Goal: Check status: Check status

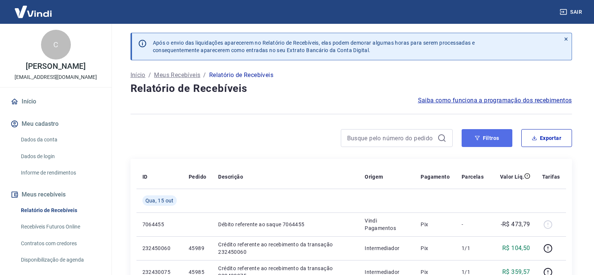
click at [471, 137] on button "Filtros" at bounding box center [486, 138] width 51 height 18
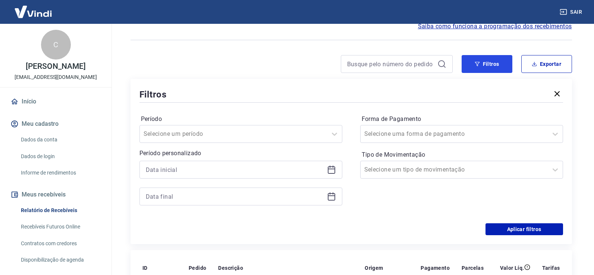
scroll to position [75, 0]
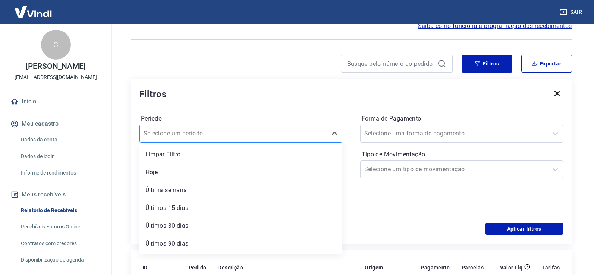
click at [313, 133] on div at bounding box center [234, 134] width 180 height 10
click at [257, 111] on div "Período option Limpar Filtro focused, 1 of 7. 7 results available. Use Up and D…" at bounding box center [350, 163] width 423 height 119
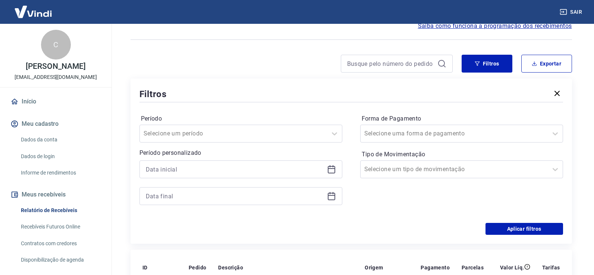
click at [240, 178] on div at bounding box center [240, 170] width 203 height 18
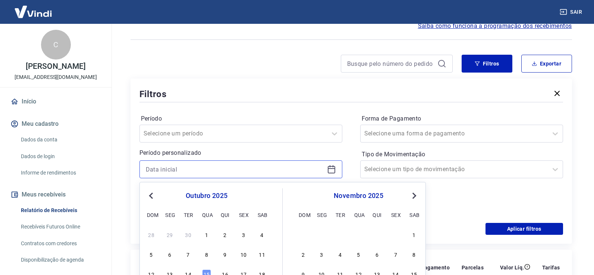
click at [249, 170] on input at bounding box center [235, 169] width 178 height 11
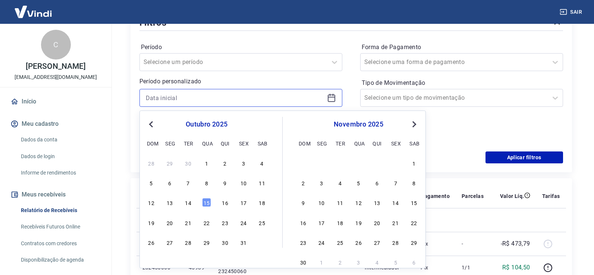
scroll to position [149, 0]
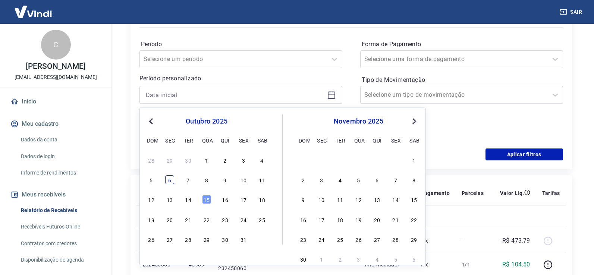
click at [168, 181] on div "6" at bounding box center [169, 180] width 9 height 9
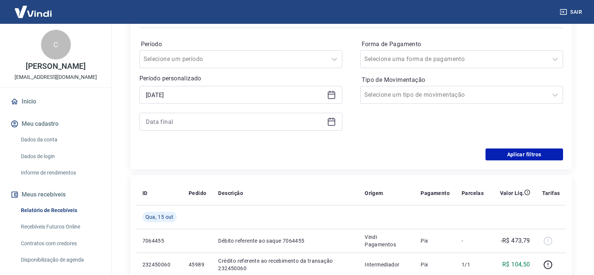
type input "[DATE]"
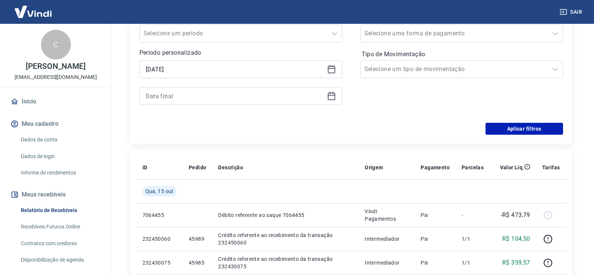
scroll to position [186, 0]
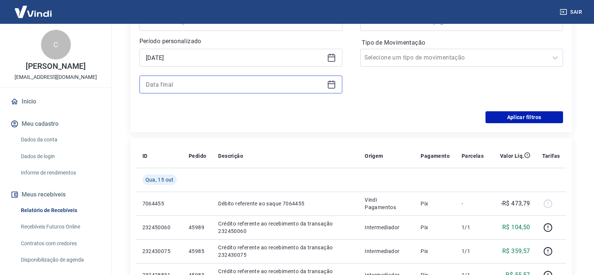
click at [258, 86] on input at bounding box center [235, 84] width 178 height 11
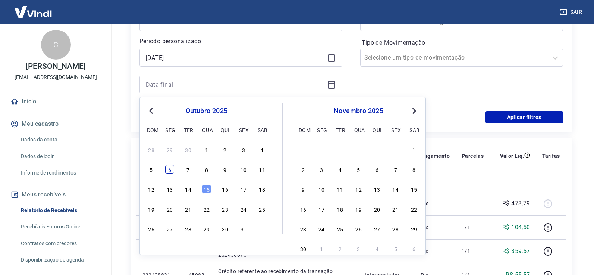
click at [170, 170] on div "6" at bounding box center [169, 169] width 9 height 9
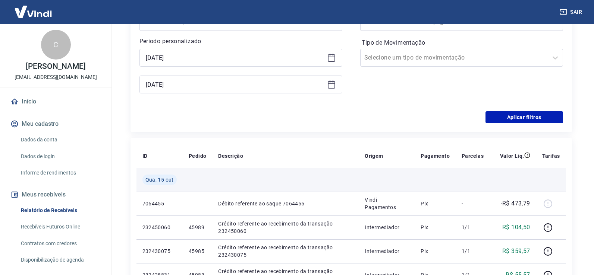
type input "[DATE]"
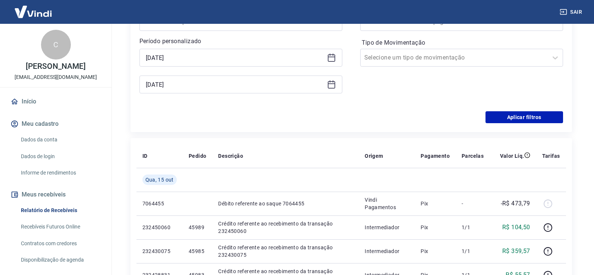
click at [306, 107] on div "Período Selecione um período Período personalizado Selected date: [DATE] [DATE]…" at bounding box center [350, 51] width 423 height 119
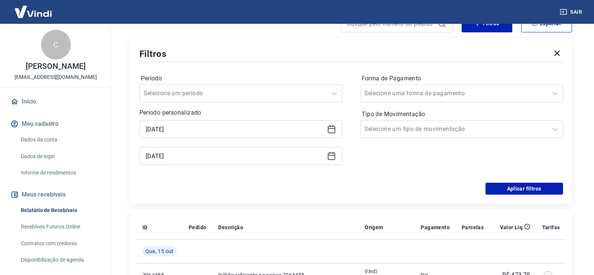
scroll to position [112, 0]
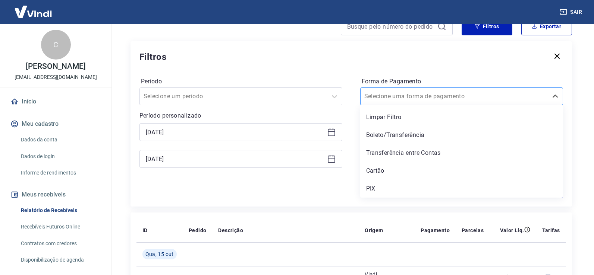
click at [473, 98] on div at bounding box center [454, 96] width 180 height 10
click at [389, 189] on div "PIX" at bounding box center [461, 189] width 203 height 15
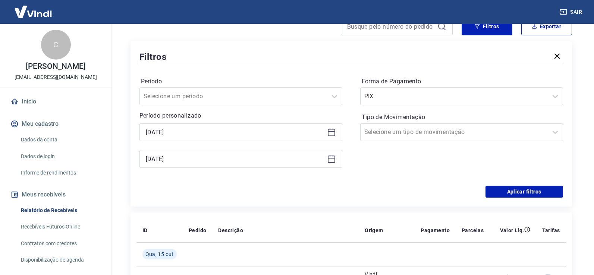
click at [372, 189] on div "Aplicar filtros" at bounding box center [350, 192] width 423 height 12
click at [530, 192] on button "Aplicar filtros" at bounding box center [524, 192] width 78 height 12
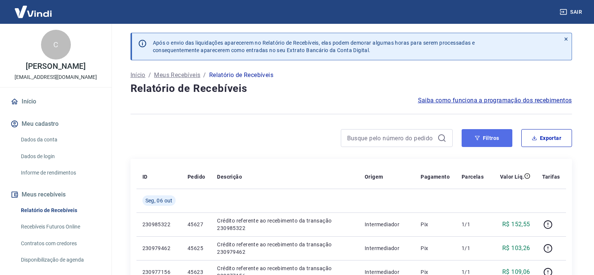
click at [486, 144] on button "Filtros" at bounding box center [486, 138] width 51 height 18
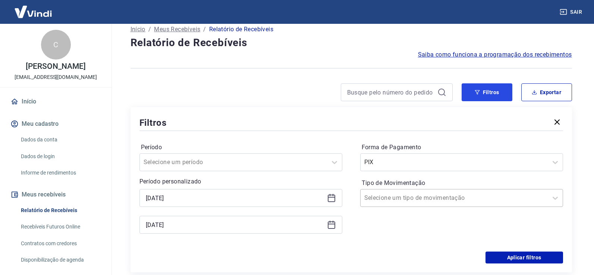
scroll to position [112, 0]
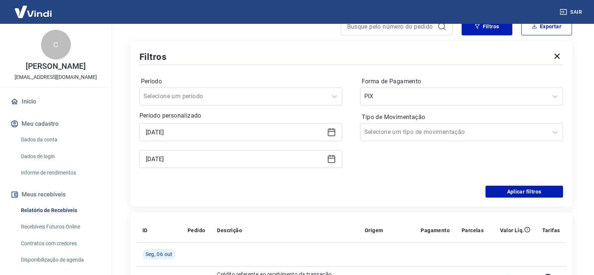
click at [155, 126] on div "[DATE]" at bounding box center [240, 132] width 203 height 18
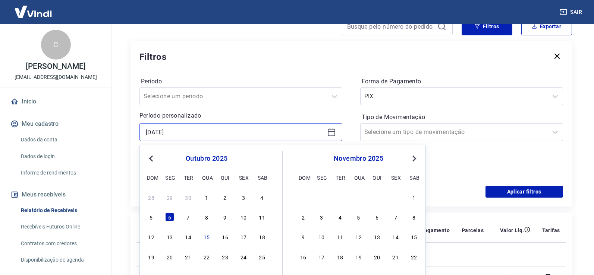
click at [154, 129] on input "[DATE]" at bounding box center [235, 132] width 178 height 11
click at [262, 201] on div "4" at bounding box center [262, 197] width 9 height 9
type input "[DATE]"
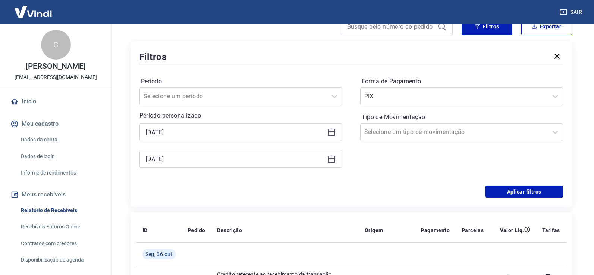
click at [327, 158] on icon at bounding box center [331, 159] width 9 height 9
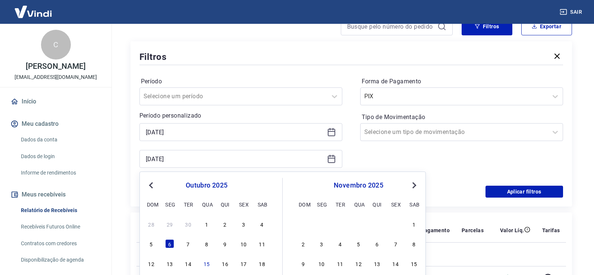
click at [489, 173] on div "Forma de Pagamento PIX Tipo de Movimentação Selecione um tipo de movimentação" at bounding box center [461, 126] width 203 height 101
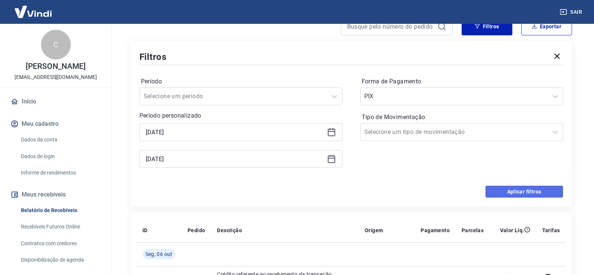
click at [511, 189] on button "Aplicar filtros" at bounding box center [524, 192] width 78 height 12
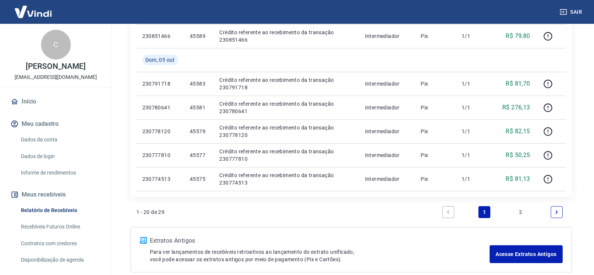
scroll to position [561, 0]
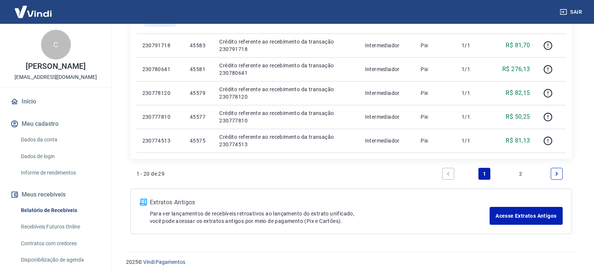
click at [558, 174] on icon "Next page" at bounding box center [556, 173] width 5 height 5
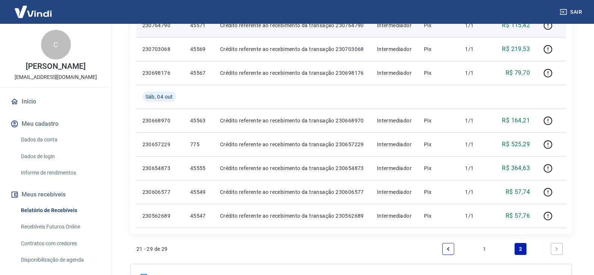
scroll to position [224, 0]
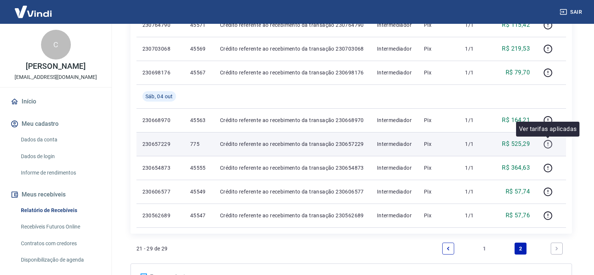
click at [546, 145] on icon "button" at bounding box center [547, 144] width 9 height 9
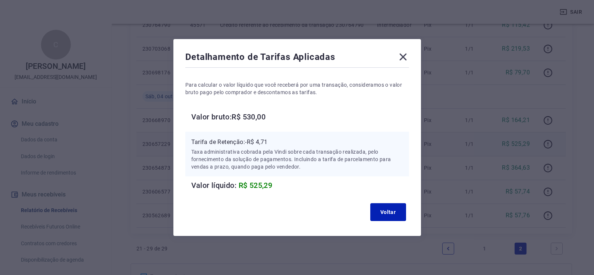
click at [404, 54] on icon at bounding box center [403, 57] width 12 height 12
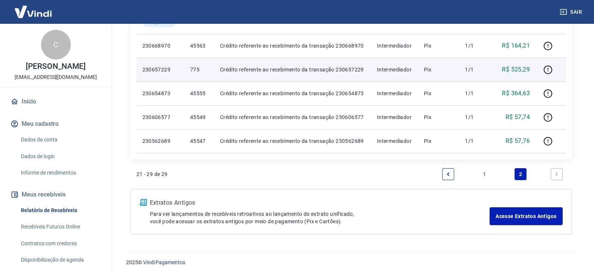
scroll to position [299, 0]
click at [451, 175] on link "Previous page" at bounding box center [448, 174] width 12 height 12
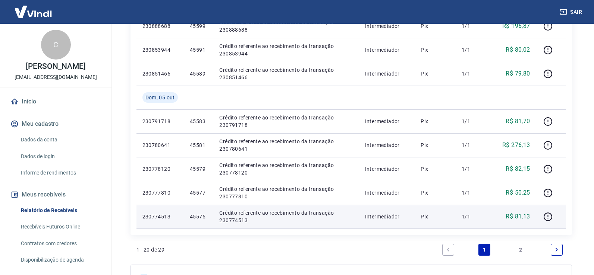
scroll to position [522, 0]
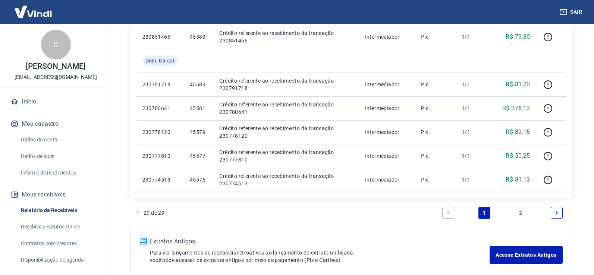
click at [551, 214] on link "Next page" at bounding box center [557, 213] width 12 height 12
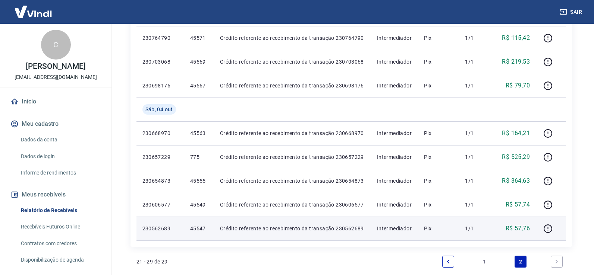
scroll to position [224, 0]
